Goal: Check status: Check status

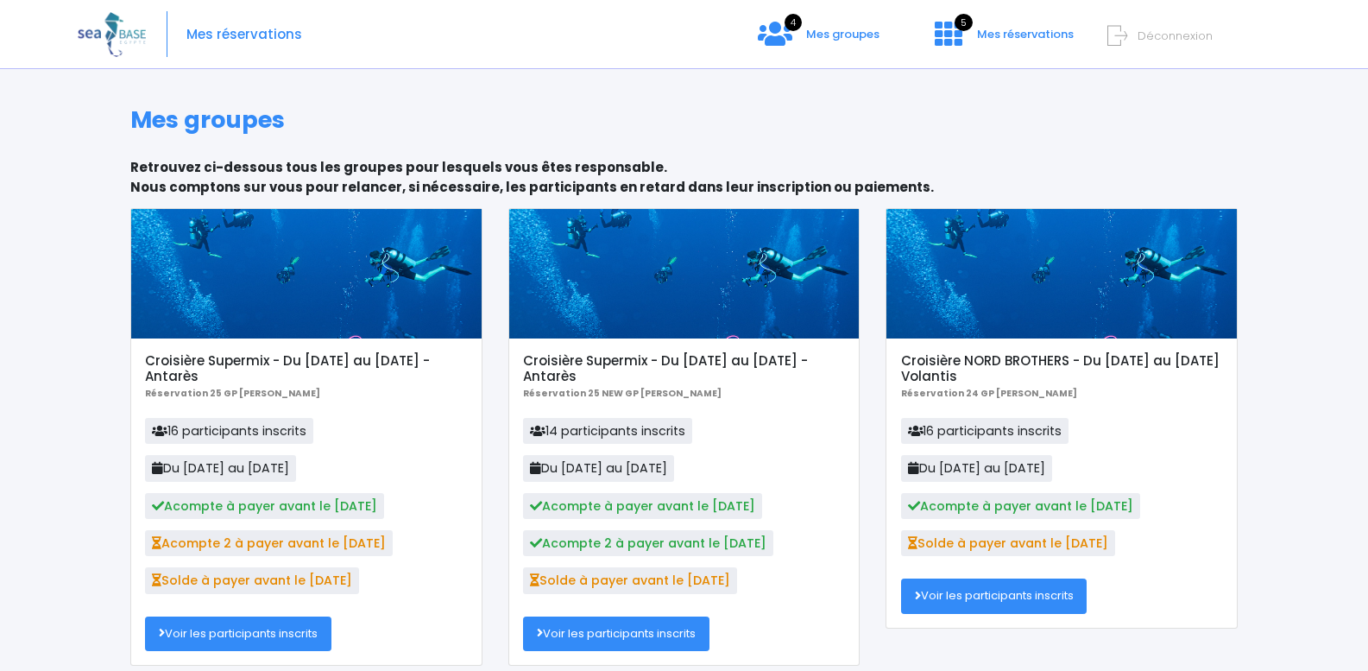
scroll to position [259, 0]
click at [695, 616] on link "Voir les participants inscrits" at bounding box center [616, 633] width 186 height 35
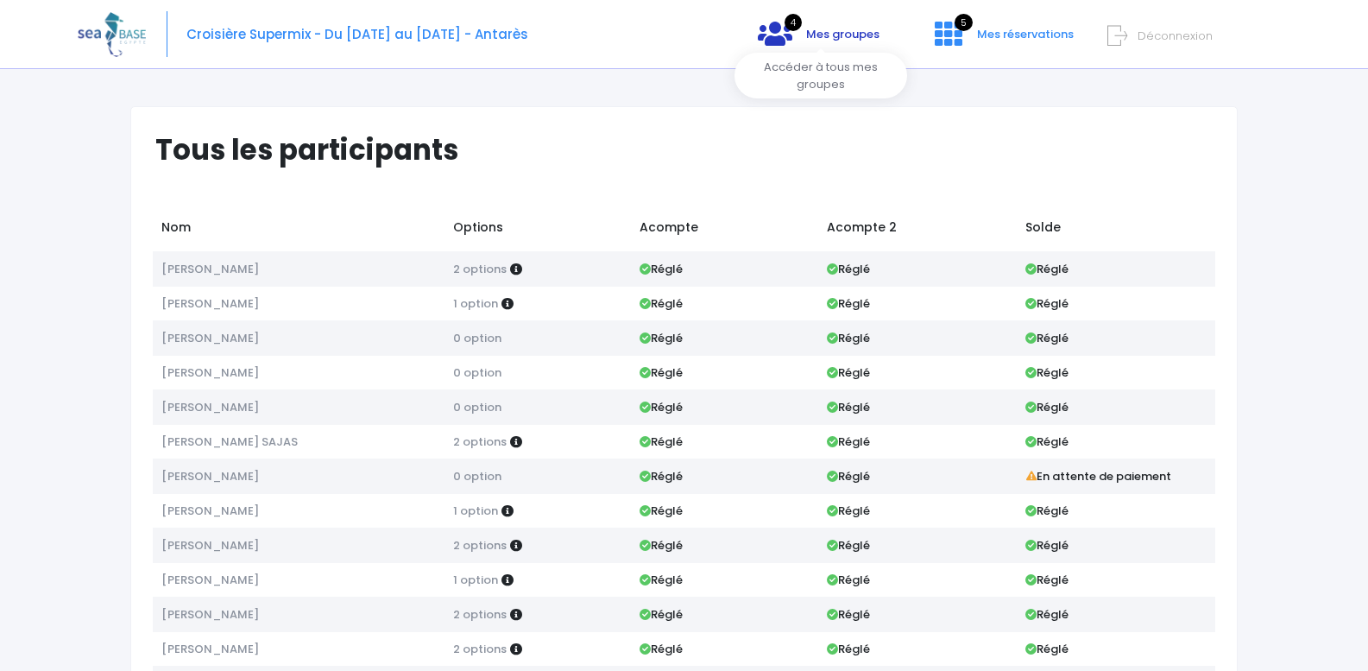
click at [785, 33] on icon at bounding box center [775, 34] width 35 height 28
click at [800, 70] on div "Notre plateforme de réservation n'est pas compatible avec votre appareil. Veuil…" at bounding box center [684, 408] width 1368 height 816
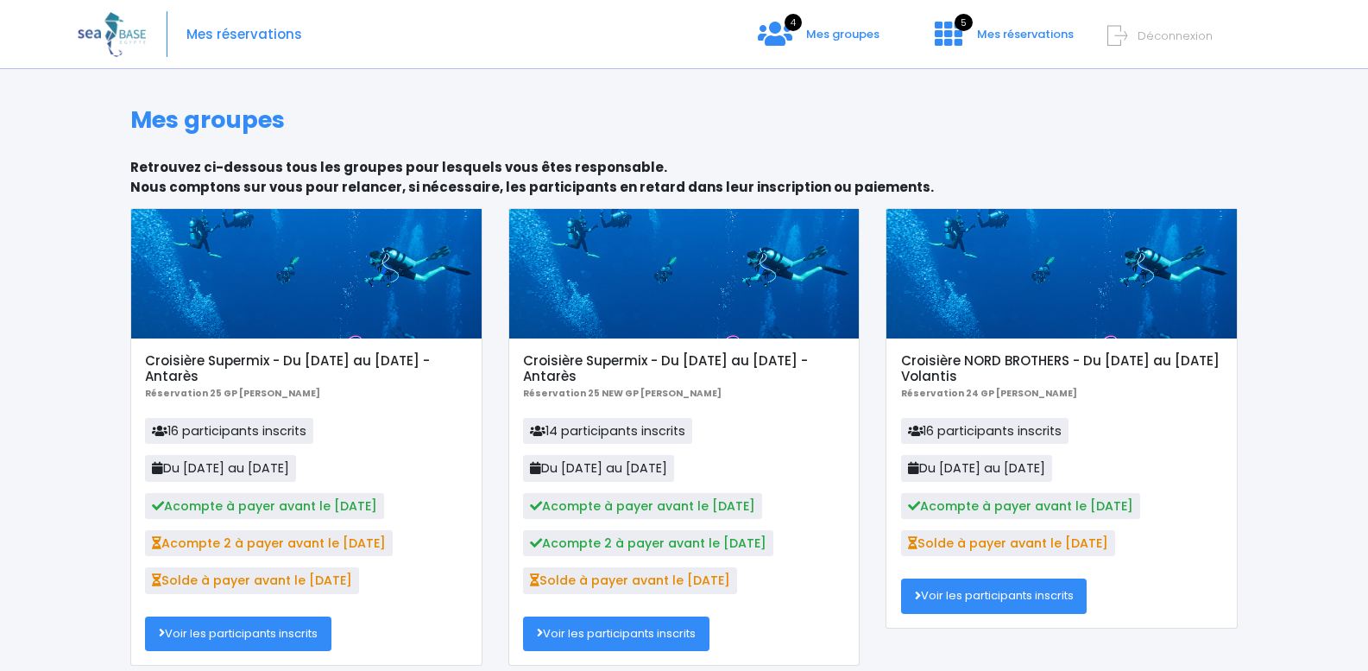
click at [383, 262] on div at bounding box center [306, 273] width 351 height 129
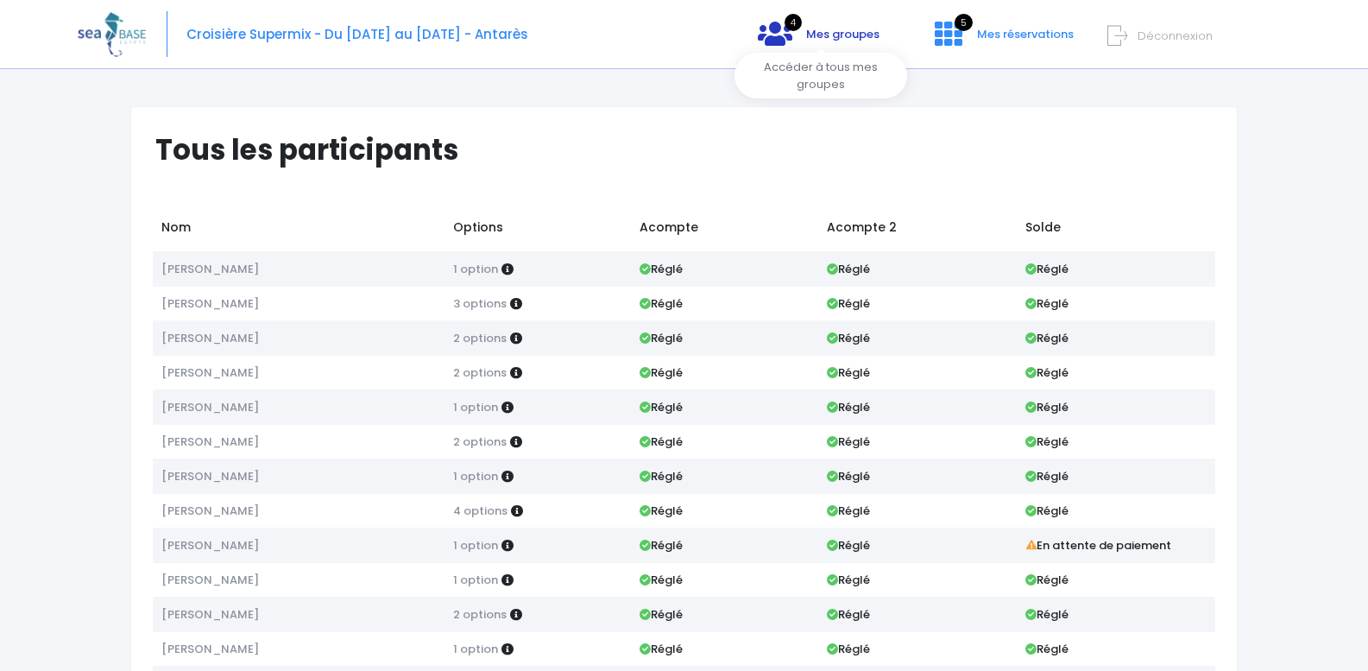
click at [813, 35] on span "Mes groupes" at bounding box center [842, 34] width 73 height 16
